Goal: Check status: Check status

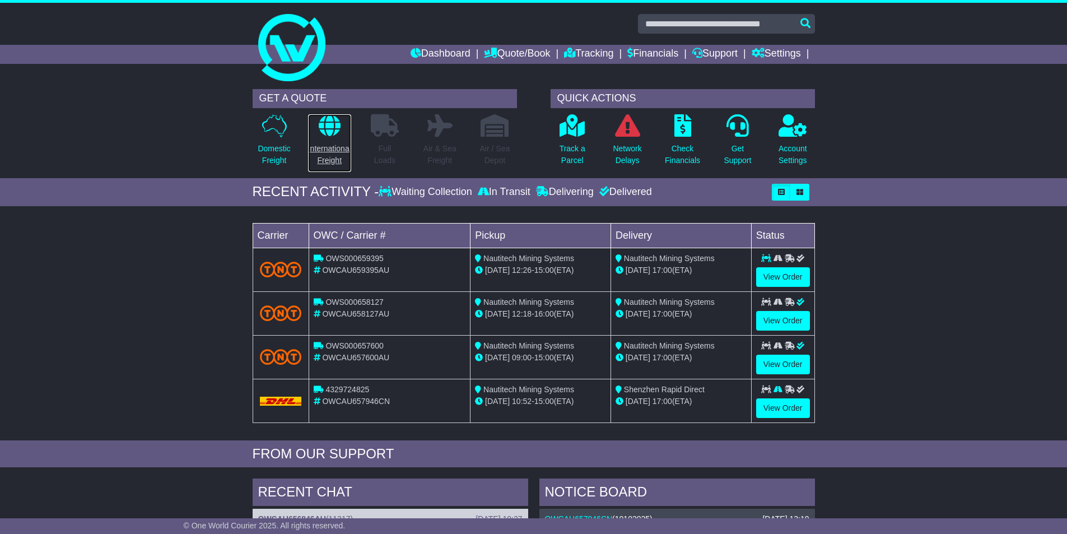
click at [335, 152] on p "International Freight" at bounding box center [329, 155] width 43 height 24
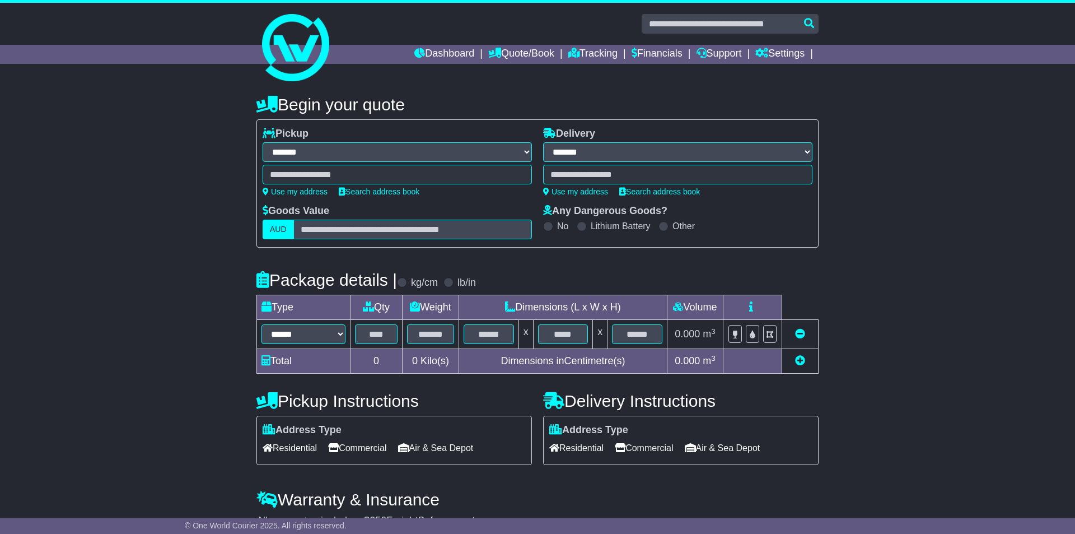
select select "**"
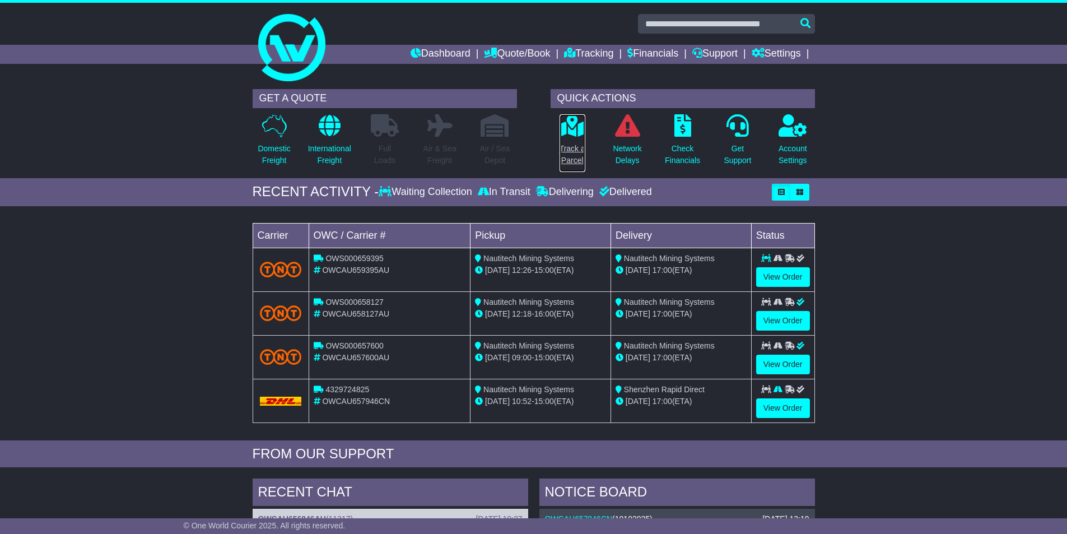
click at [572, 151] on p "Track a Parcel" at bounding box center [572, 155] width 26 height 24
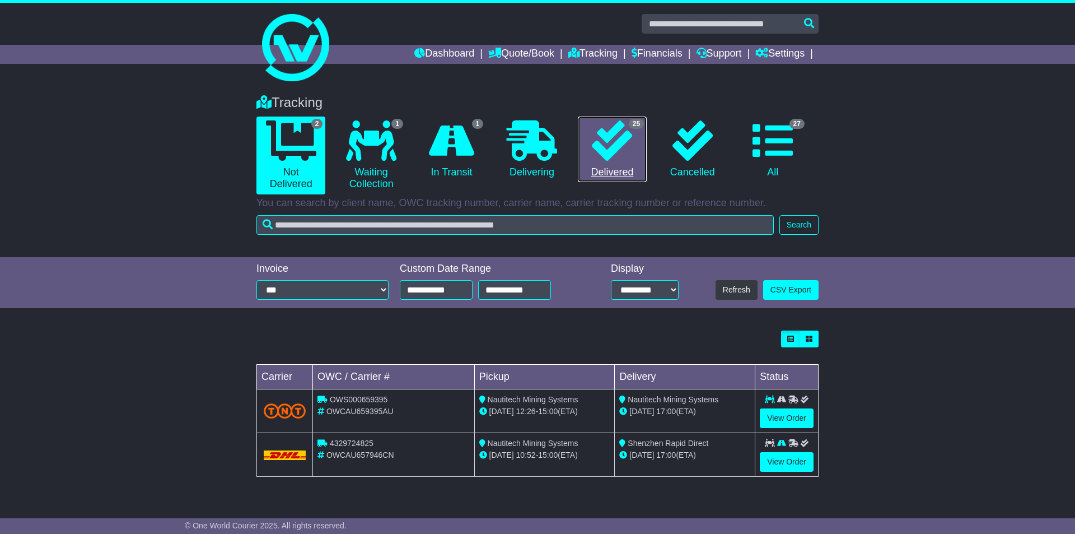
click at [610, 158] on icon at bounding box center [612, 140] width 40 height 40
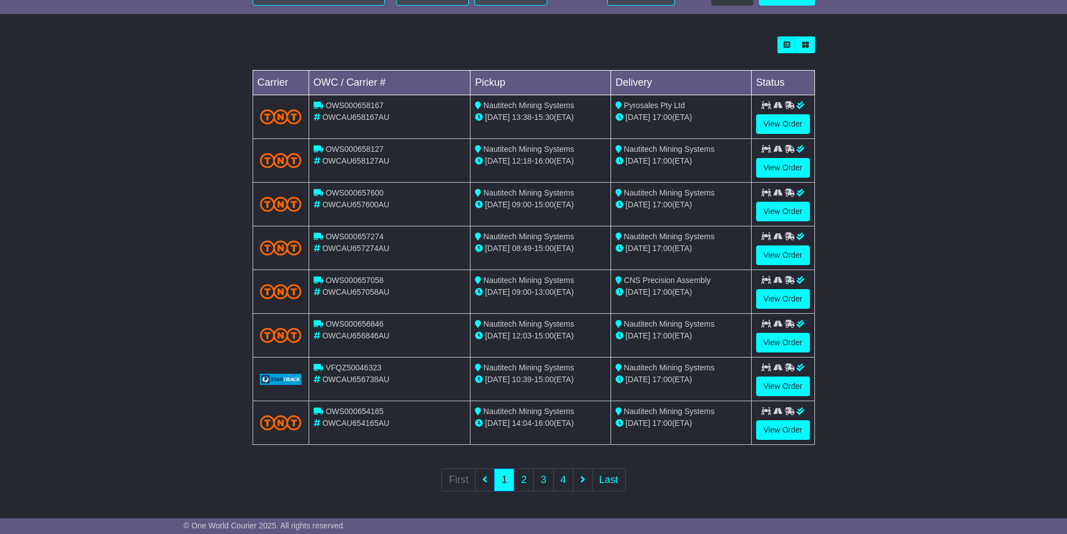
scroll to position [295, 0]
click at [521, 475] on link "2" at bounding box center [523, 479] width 20 height 23
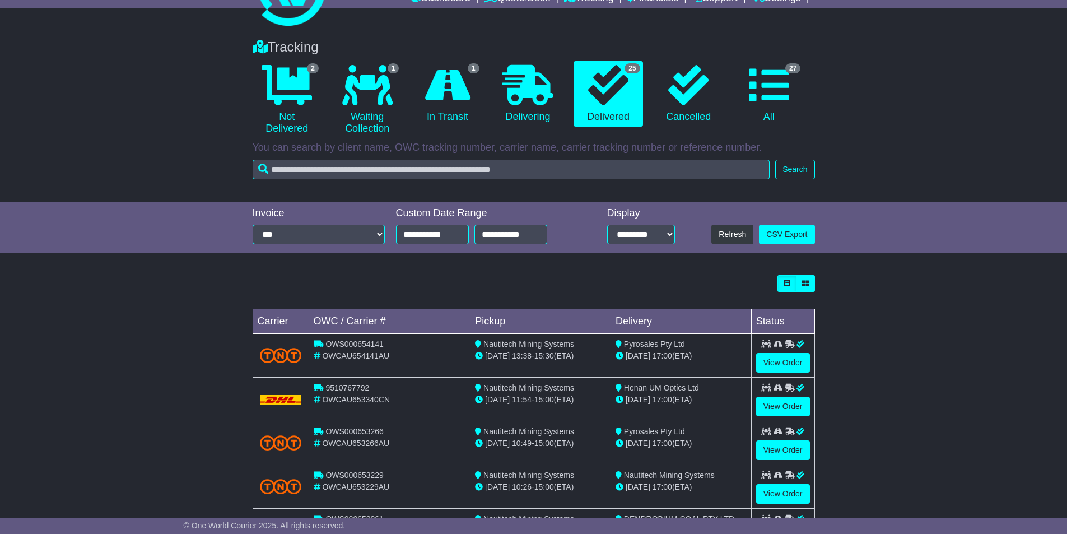
scroll to position [168, 0]
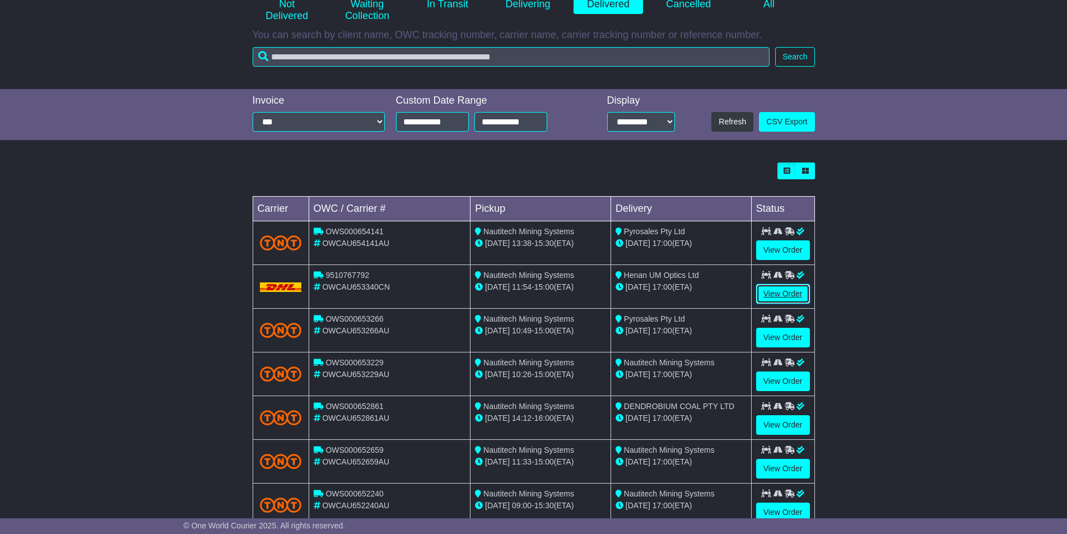
click at [792, 294] on link "View Order" at bounding box center [783, 294] width 54 height 20
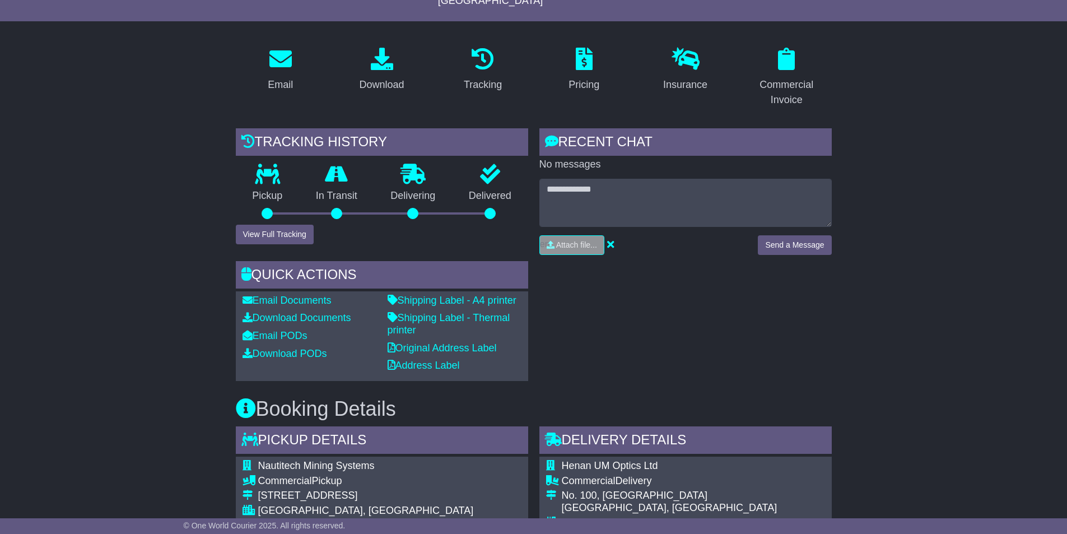
scroll to position [167, 0]
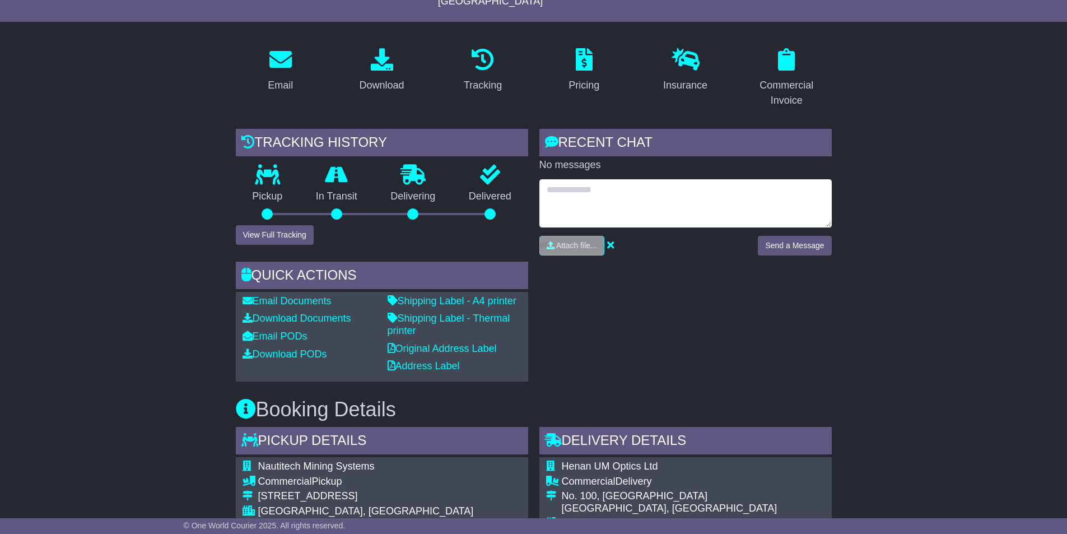
click at [650, 199] on textarea at bounding box center [685, 203] width 292 height 48
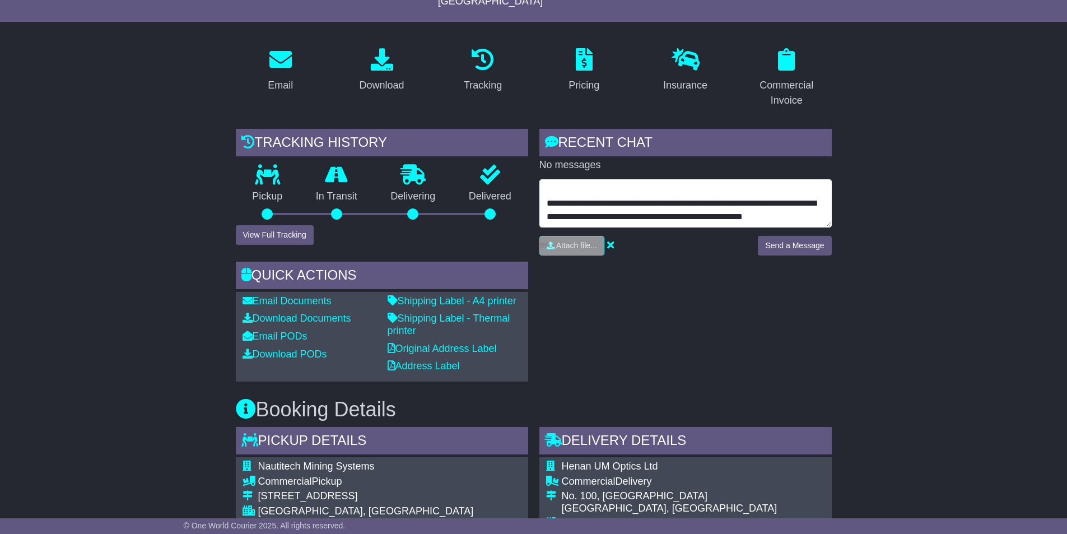
scroll to position [49, 0]
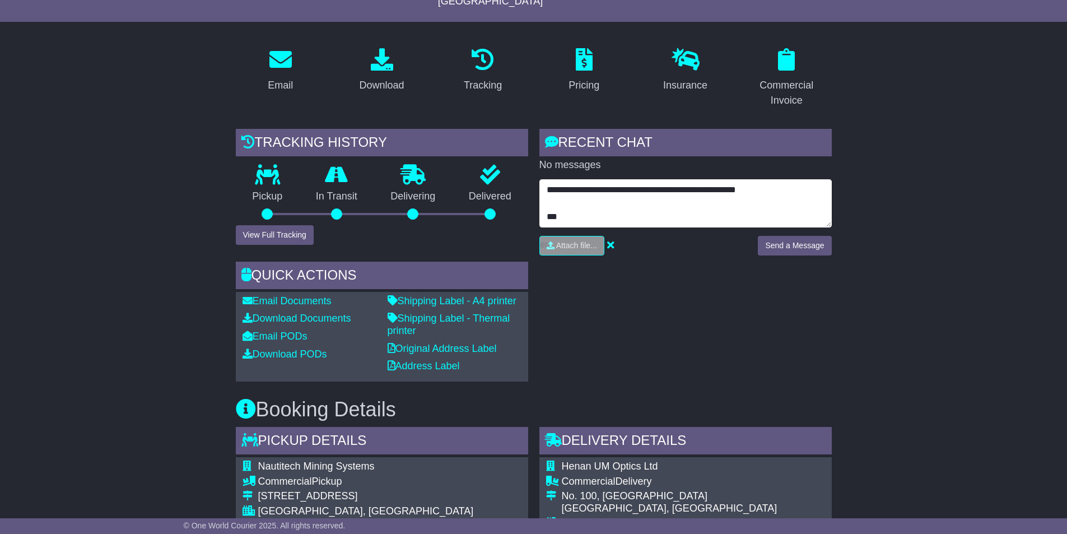
type textarea "**********"
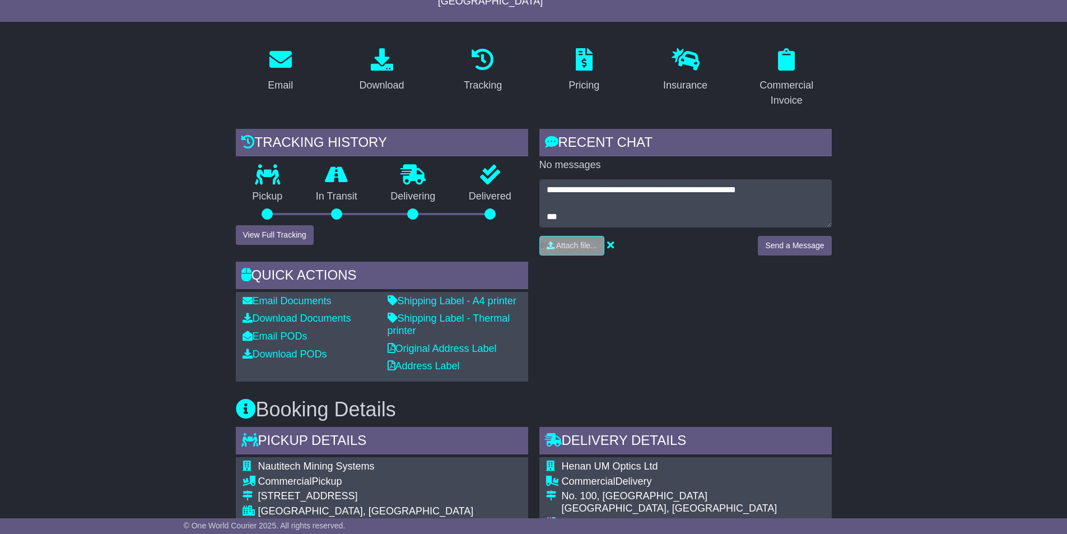
click at [782, 219] on div "**********" at bounding box center [685, 221] width 292 height 85
drag, startPoint x: 804, startPoint y: 239, endPoint x: 814, endPoint y: 241, distance: 10.3
click at [804, 238] on button "Send a Message" at bounding box center [794, 246] width 73 height 20
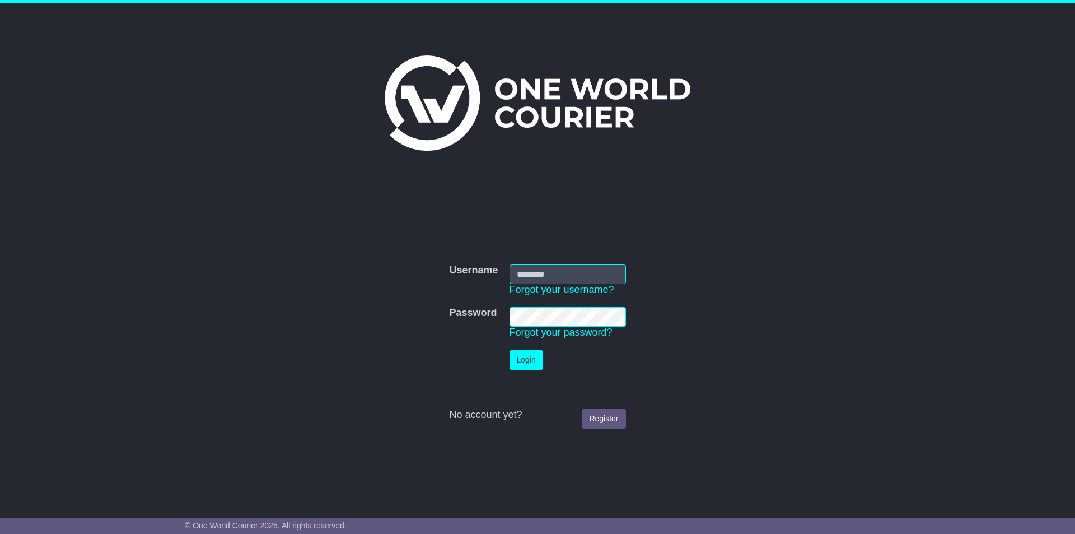
type input "**********"
click at [525, 362] on button "Login" at bounding box center [527, 360] width 34 height 20
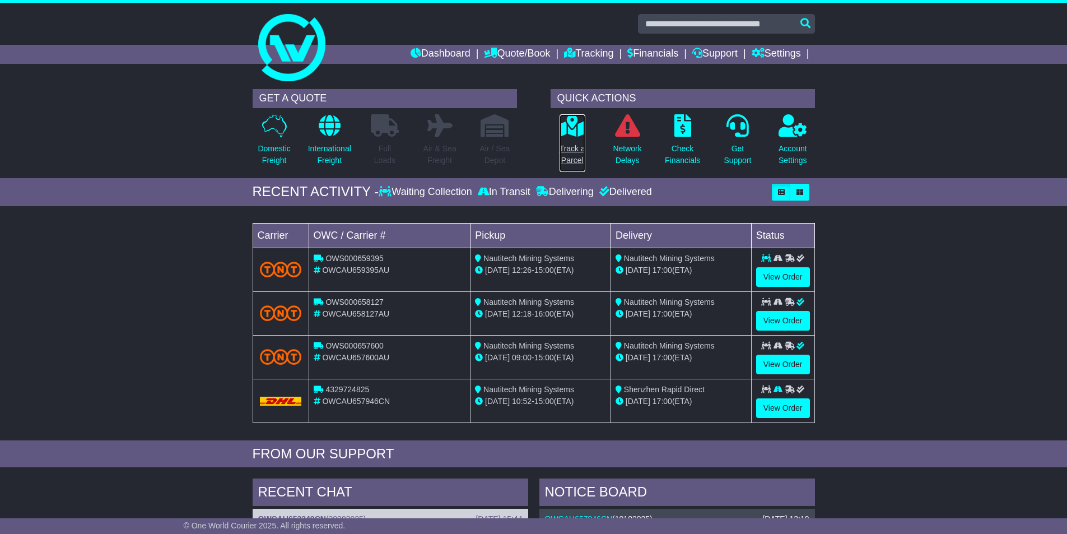
click at [572, 142] on link "Track a Parcel" at bounding box center [572, 143] width 27 height 59
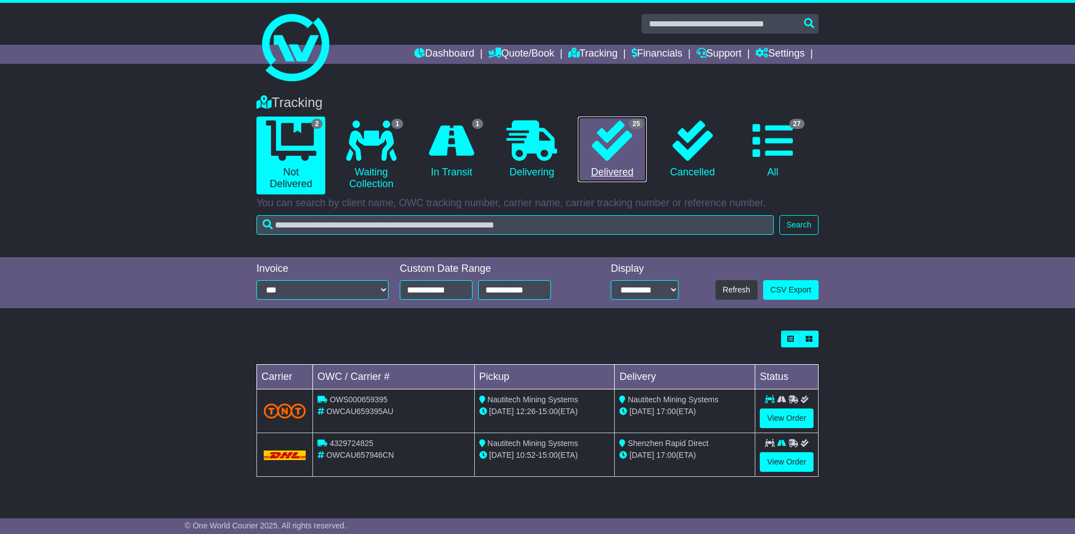
click at [622, 147] on icon at bounding box center [612, 140] width 40 height 40
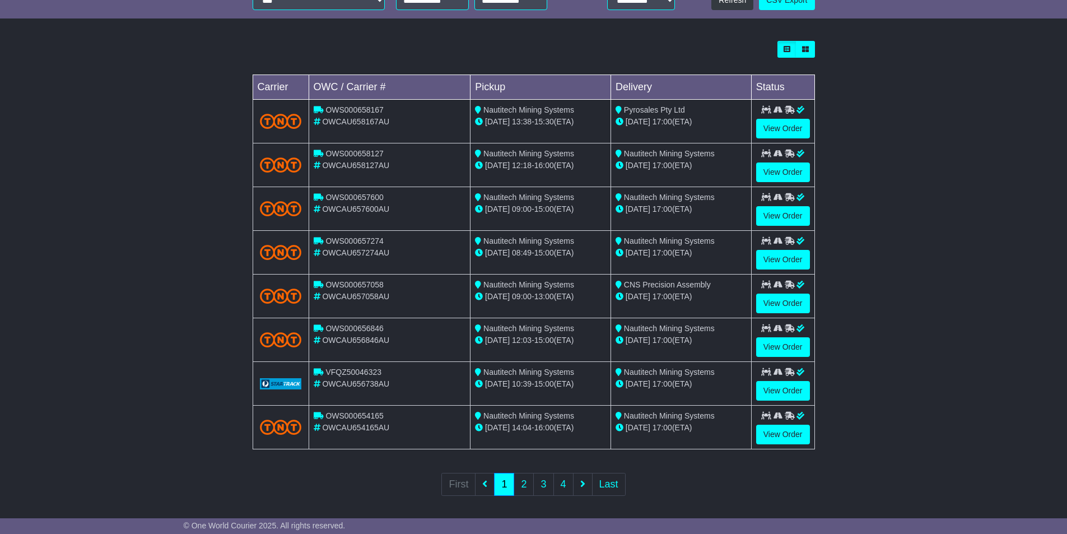
scroll to position [295, 0]
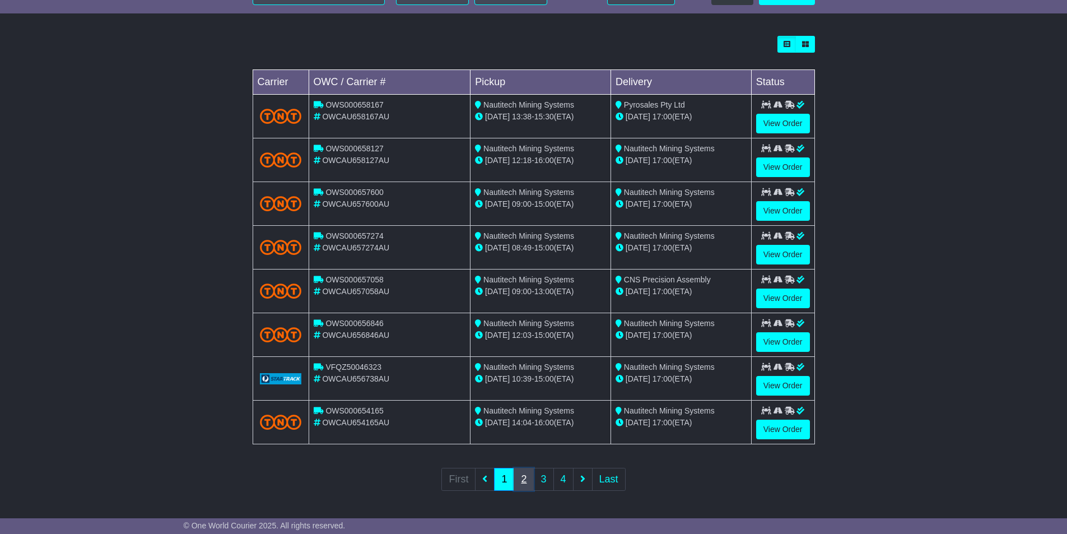
click at [522, 477] on link "2" at bounding box center [523, 479] width 20 height 23
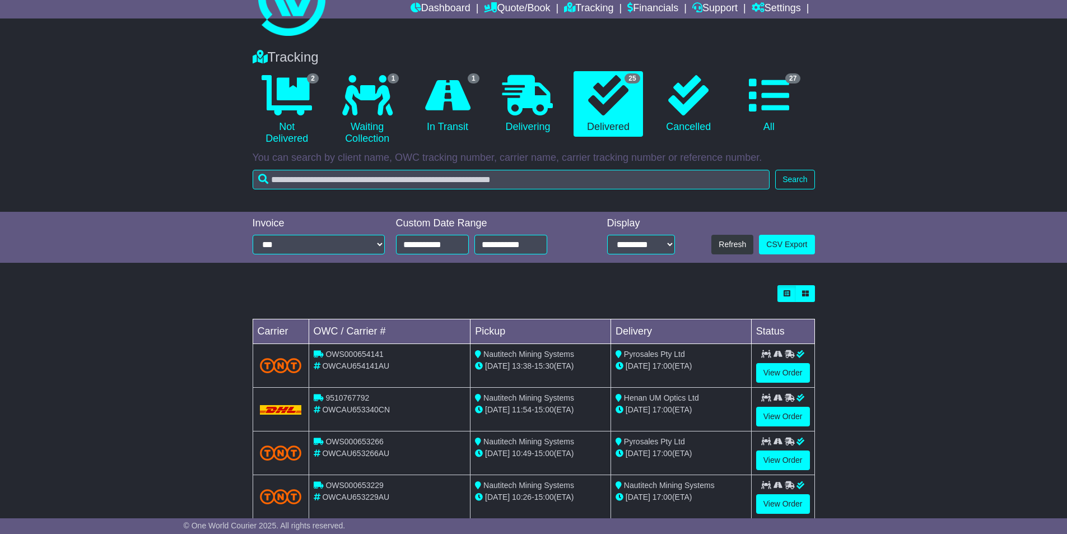
scroll to position [112, 0]
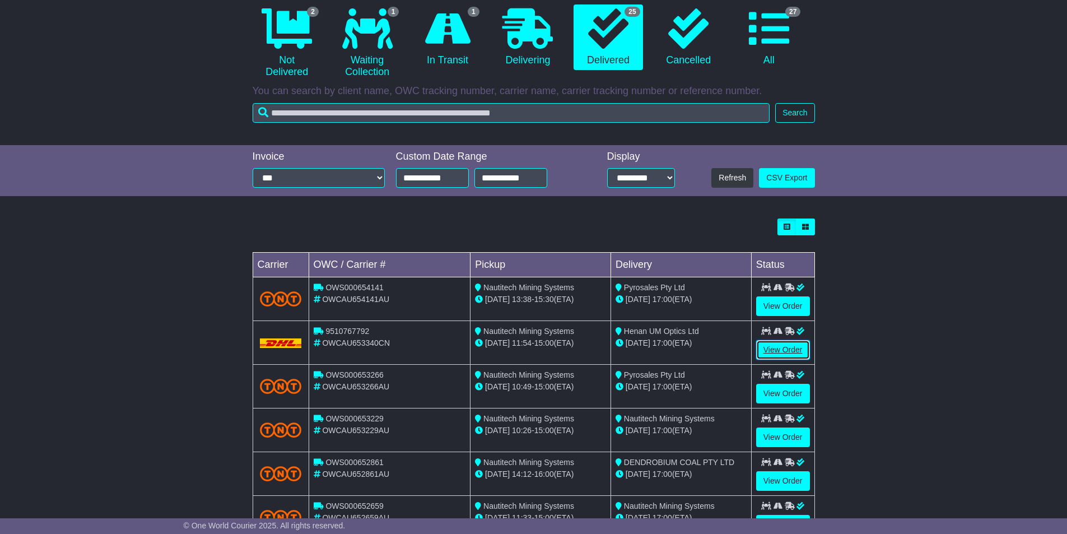
click at [794, 345] on link "View Order" at bounding box center [783, 350] width 54 height 20
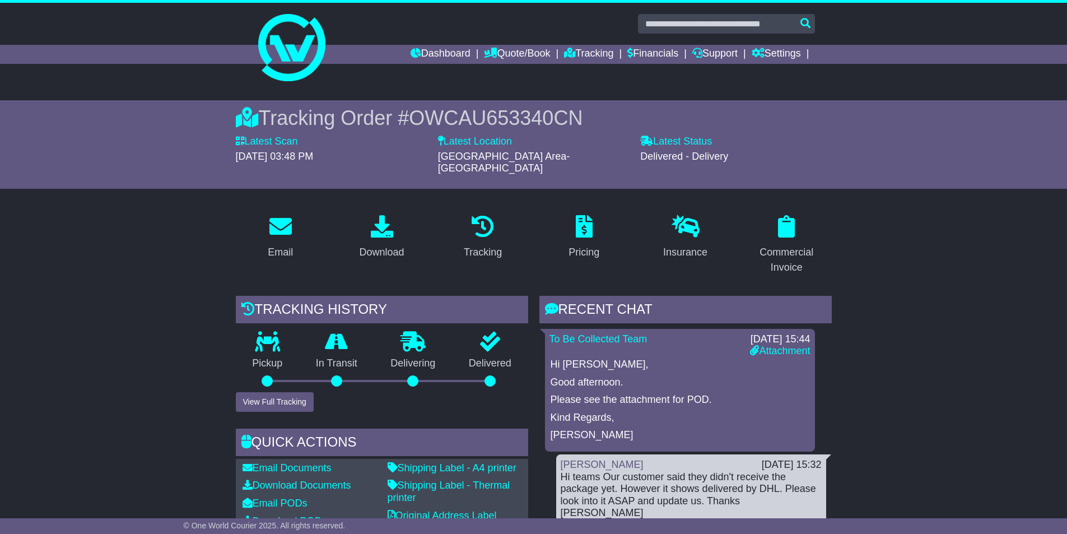
scroll to position [56, 0]
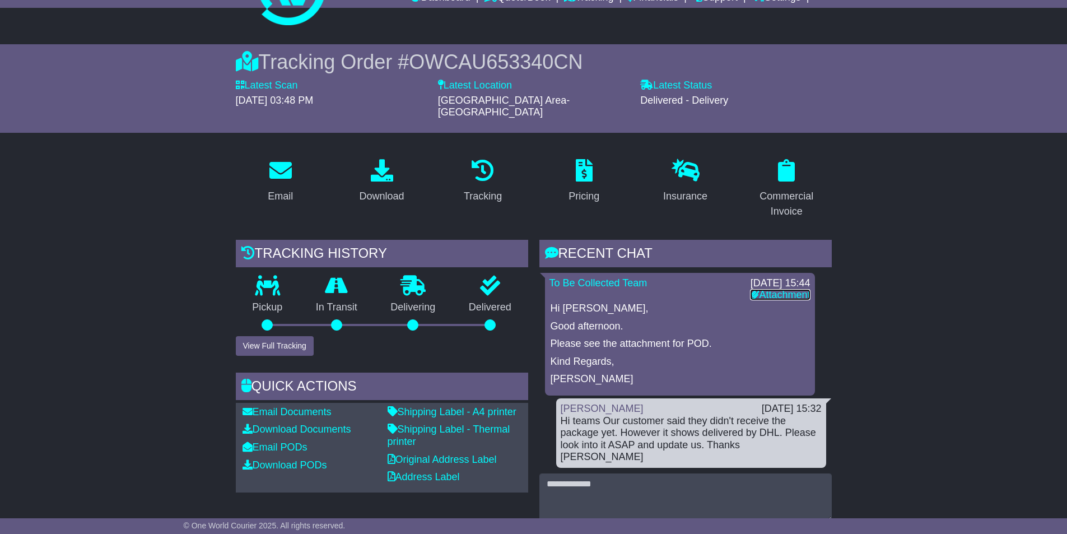
click at [791, 289] on link "Attachment" at bounding box center [780, 294] width 60 height 11
click at [613, 340] on div "Hi [PERSON_NAME], Good afternoon. Please see the attachment for POD. Kind Regar…" at bounding box center [679, 343] width 261 height 83
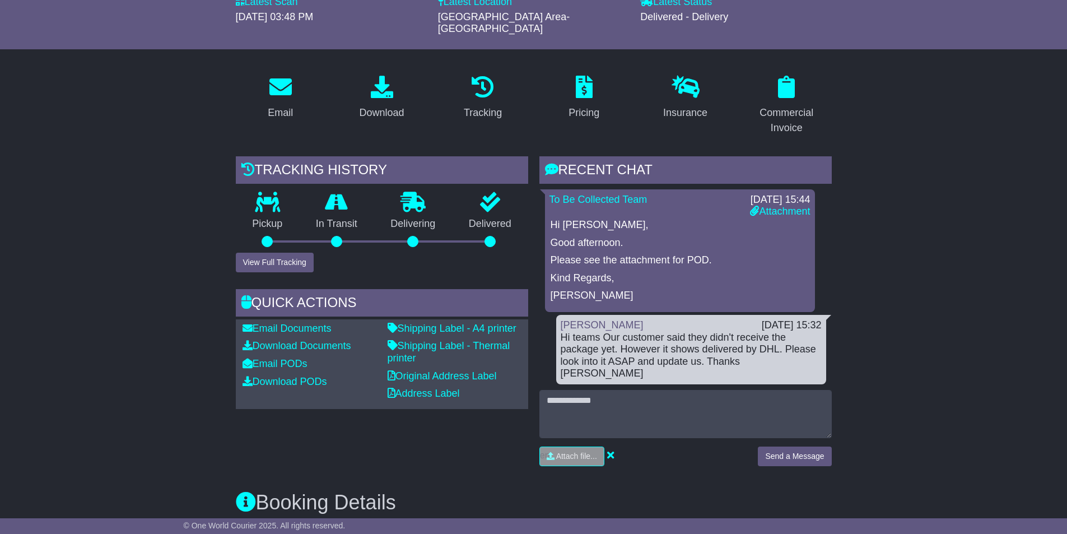
scroll to position [336, 0]
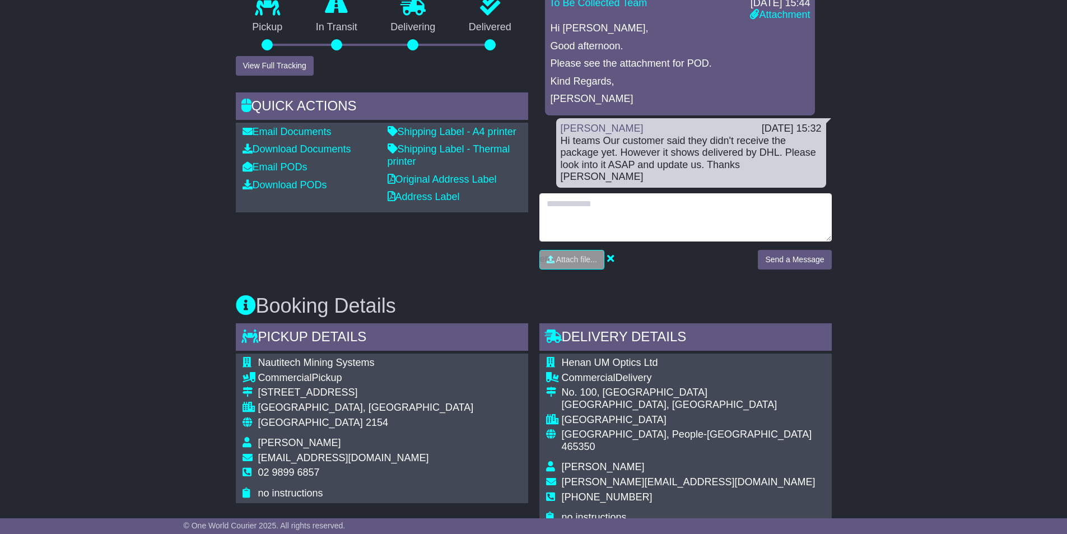
click at [614, 193] on textarea at bounding box center [685, 217] width 292 height 48
type textarea "**********"
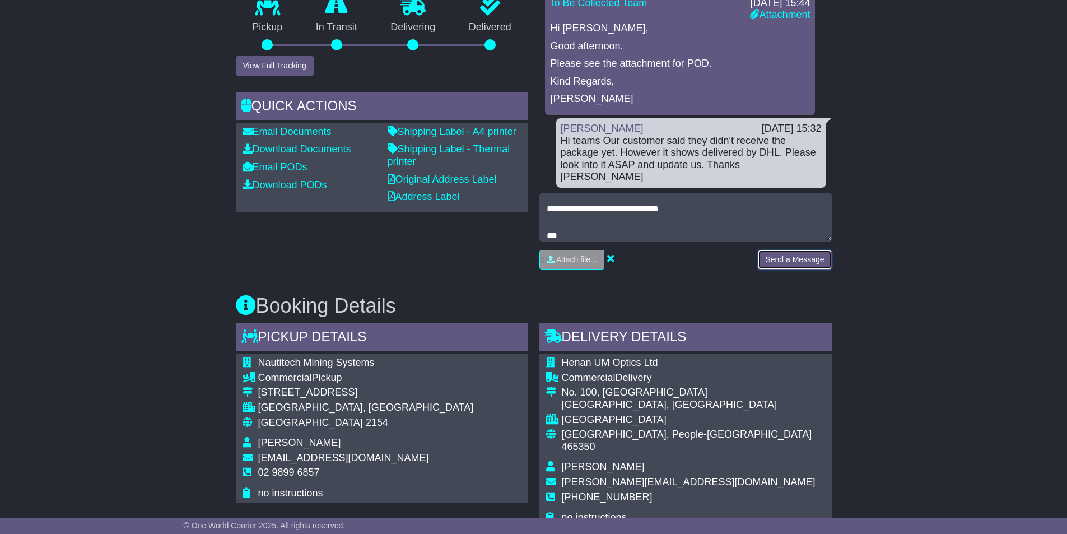
drag, startPoint x: 793, startPoint y: 233, endPoint x: 842, endPoint y: 226, distance: 49.3
click at [793, 250] on button "Send a Message" at bounding box center [794, 260] width 73 height 20
